Goal: Entertainment & Leisure: Consume media (video, audio)

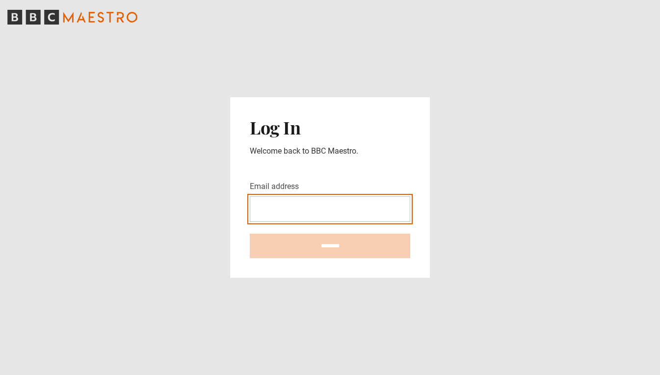
type input "**********"
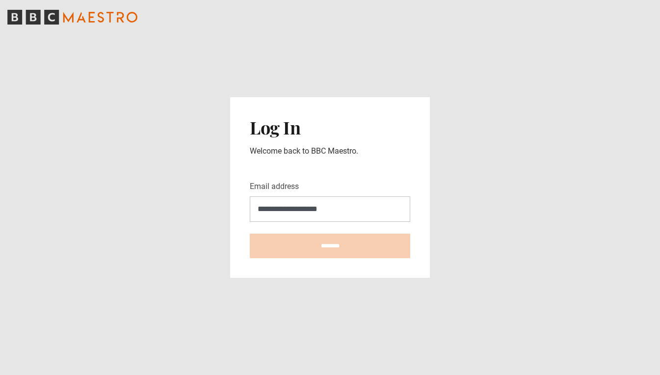
click at [330, 246] on input "********" at bounding box center [330, 246] width 160 height 25
type input "**********"
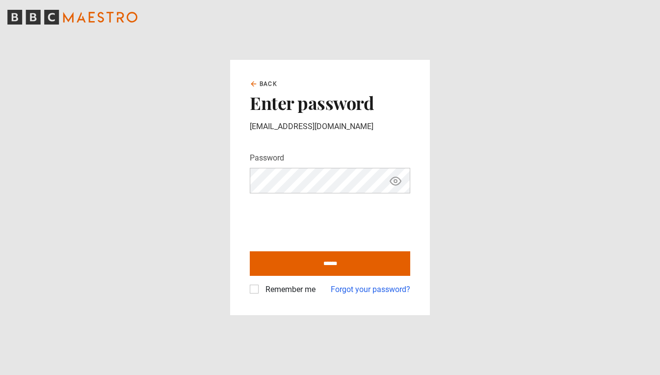
click at [262, 290] on label "Remember me" at bounding box center [289, 290] width 54 height 12
click at [315, 264] on input "******" at bounding box center [330, 263] width 160 height 25
type input "**********"
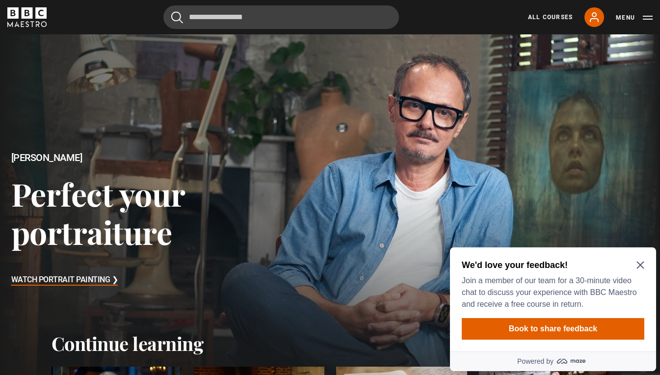
click at [641, 265] on icon "Close Maze Prompt" at bounding box center [640, 265] width 7 height 7
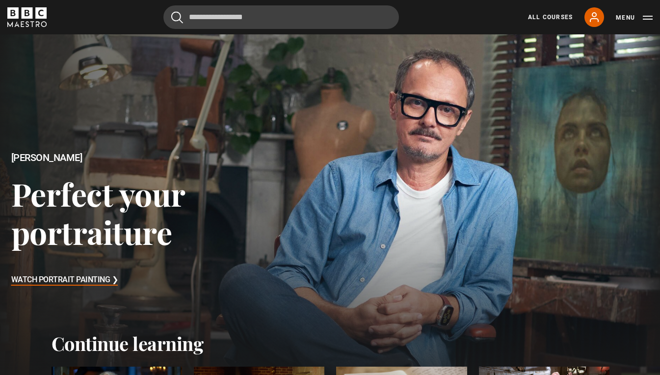
scroll to position [203, 0]
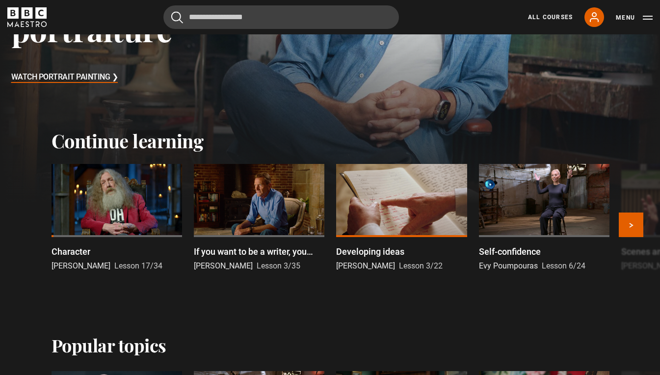
click at [119, 205] on div at bounding box center [117, 201] width 131 height 74
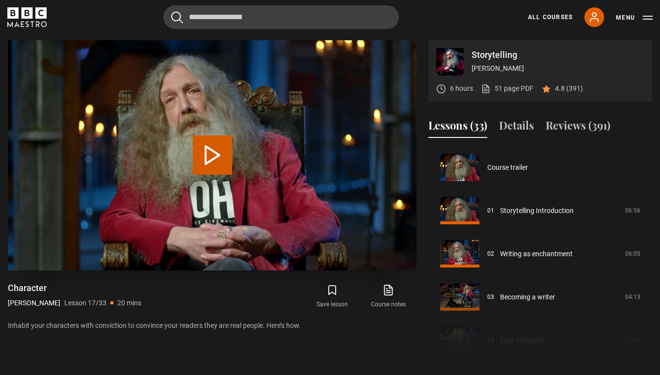
scroll to position [691, 0]
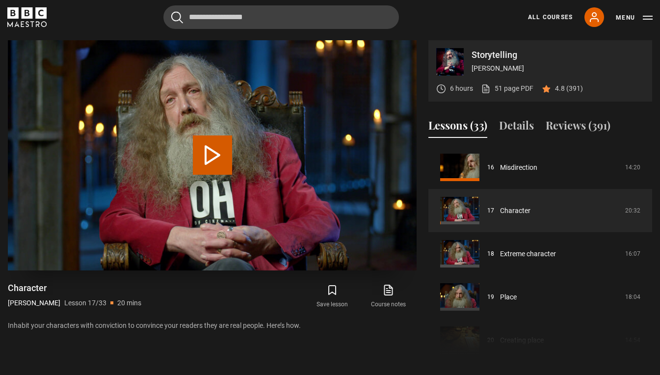
click at [220, 146] on button "Play Lesson Character" at bounding box center [212, 154] width 39 height 39
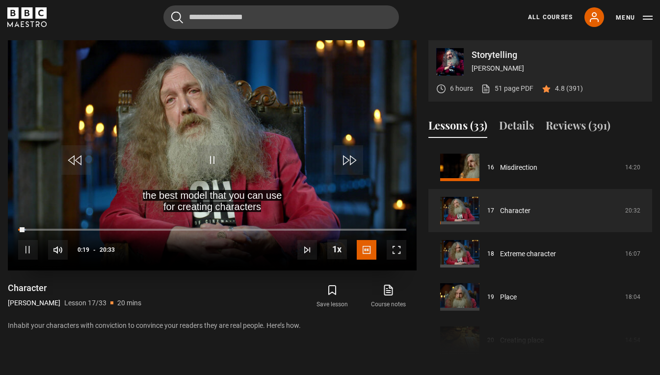
click at [396, 248] on span "Video Player" at bounding box center [397, 250] width 20 height 20
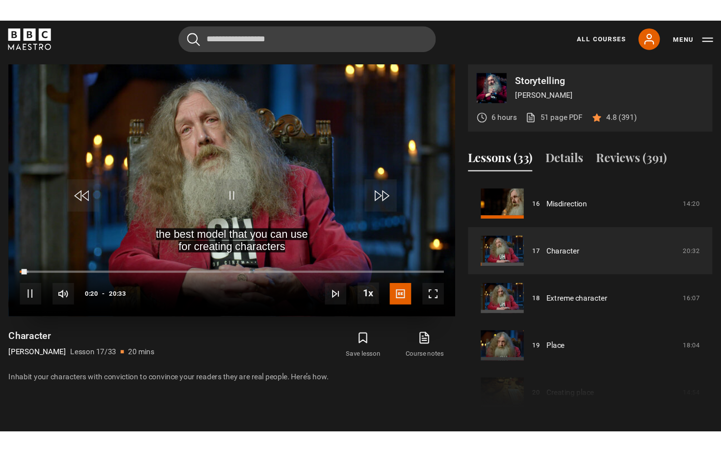
scroll to position [0, 0]
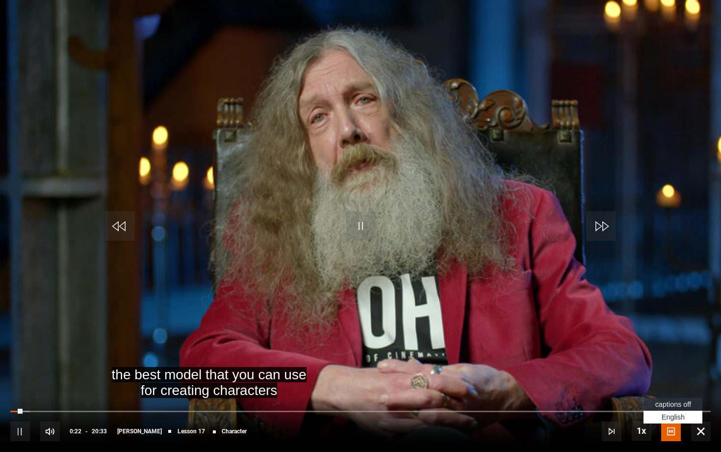
click at [660, 374] on span "Video Player" at bounding box center [672, 431] width 20 height 20
click at [660, 374] on span "captions off" at bounding box center [674, 404] width 36 height 8
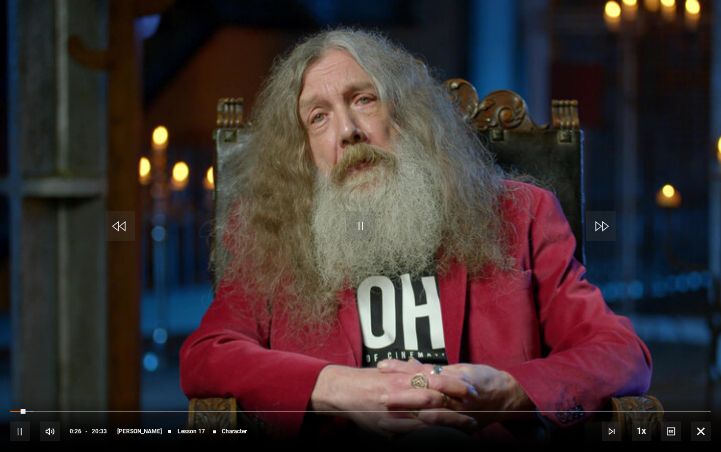
drag, startPoint x: 23, startPoint y: 408, endPoint x: 2, endPoint y: 408, distance: 20.1
click at [2, 374] on div "10s Skip Back 10 seconds Pause 10s Skip Forward 10 seconds Loaded : 3.33% 00:21…" at bounding box center [360, 424] width 721 height 54
click at [375, 67] on video "Video Player" at bounding box center [360, 226] width 721 height 452
click at [660, 374] on span "Video Player" at bounding box center [701, 431] width 20 height 20
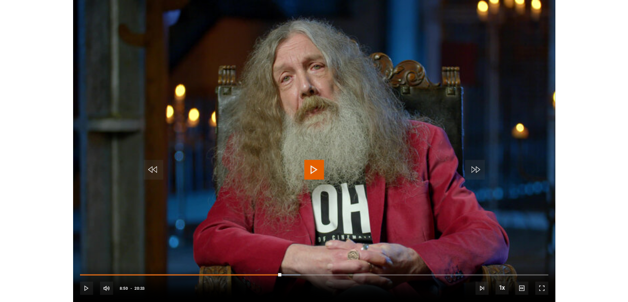
scroll to position [394, 0]
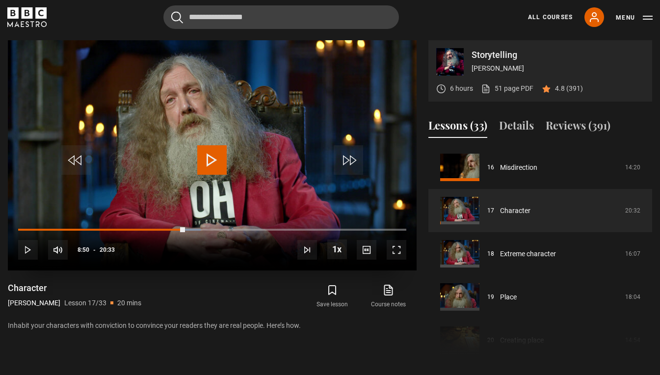
click at [211, 156] on span "Video Player" at bounding box center [211, 159] width 29 height 29
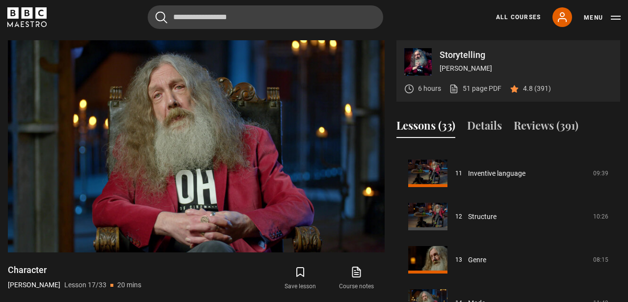
scroll to position [458, 0]
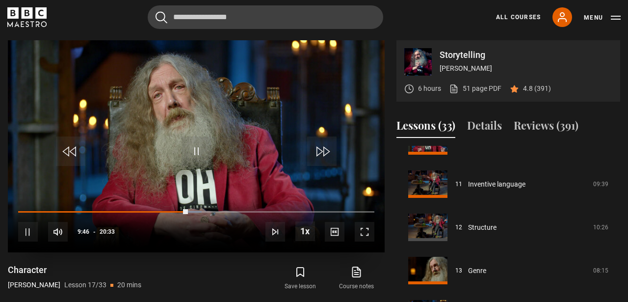
click at [289, 117] on video "Video Player" at bounding box center [196, 146] width 377 height 212
click at [363, 230] on span "Video Player" at bounding box center [365, 232] width 20 height 20
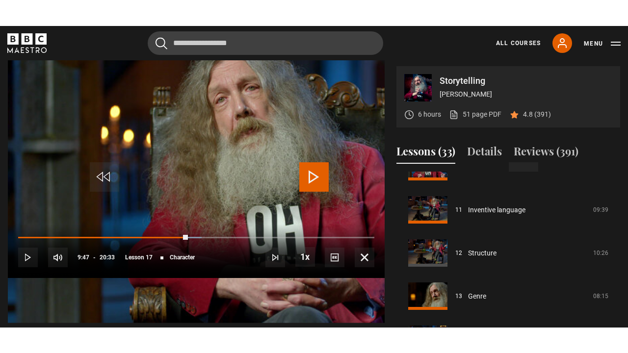
scroll to position [0, 0]
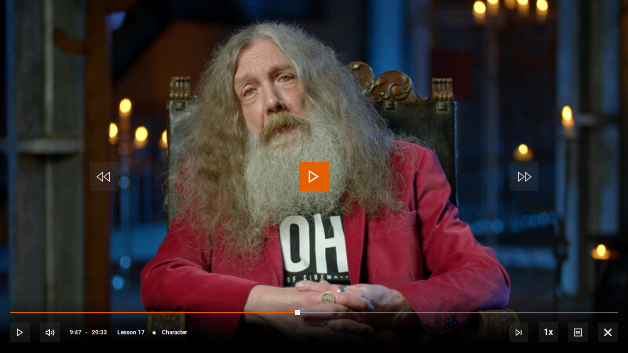
click at [315, 180] on span "Video Player" at bounding box center [313, 176] width 29 height 29
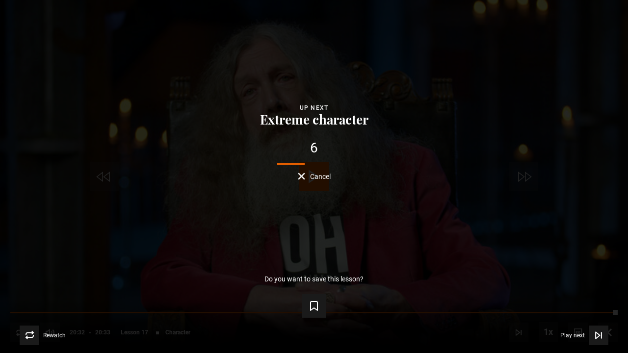
click at [311, 179] on span "Cancel" at bounding box center [320, 176] width 21 height 7
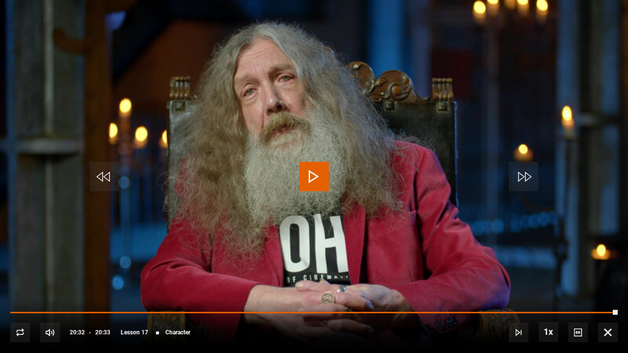
click at [606, 329] on span "Video Player" at bounding box center [608, 333] width 20 height 20
